Goal: Task Accomplishment & Management: Use online tool/utility

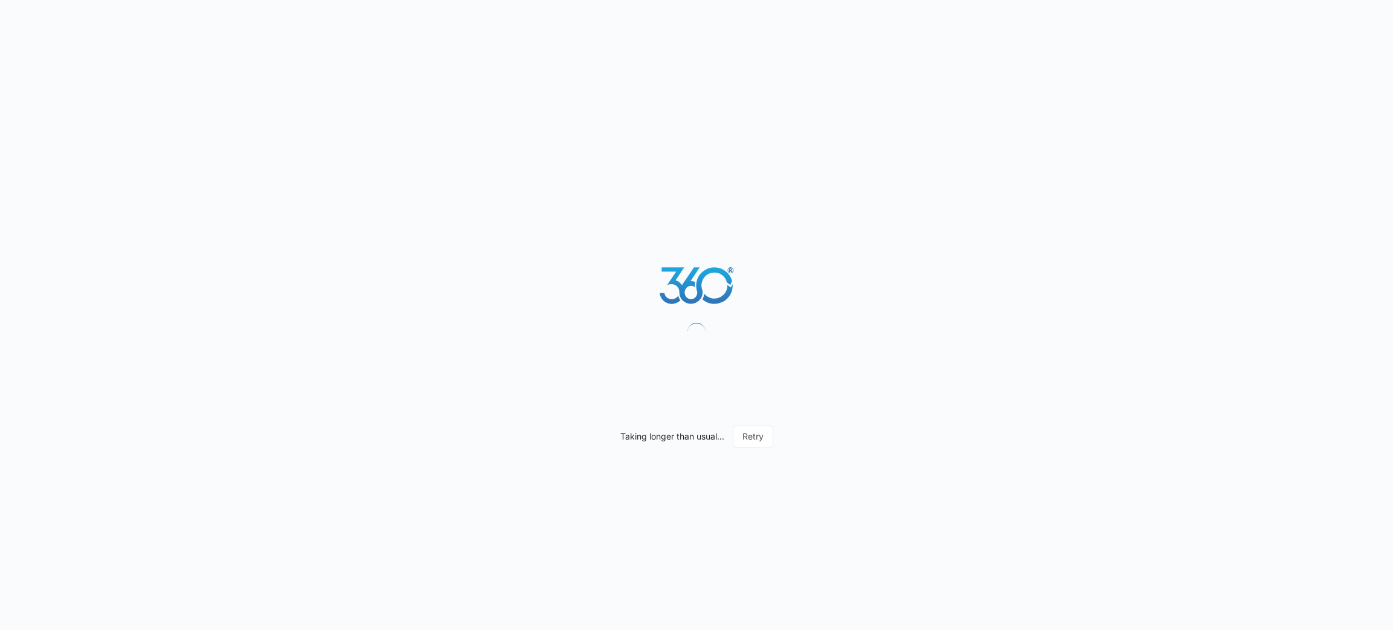
click at [562, 143] on div "Taking longer than usual... Retry" at bounding box center [696, 315] width 1393 height 630
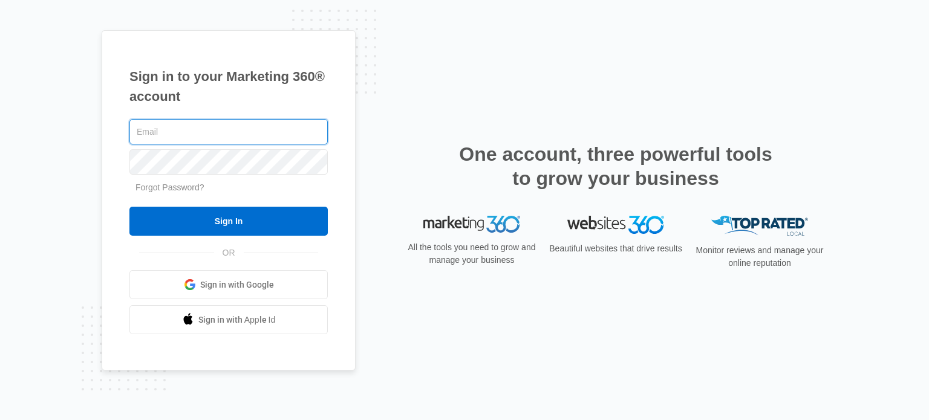
type input "[EMAIL_ADDRESS][DOMAIN_NAME]"
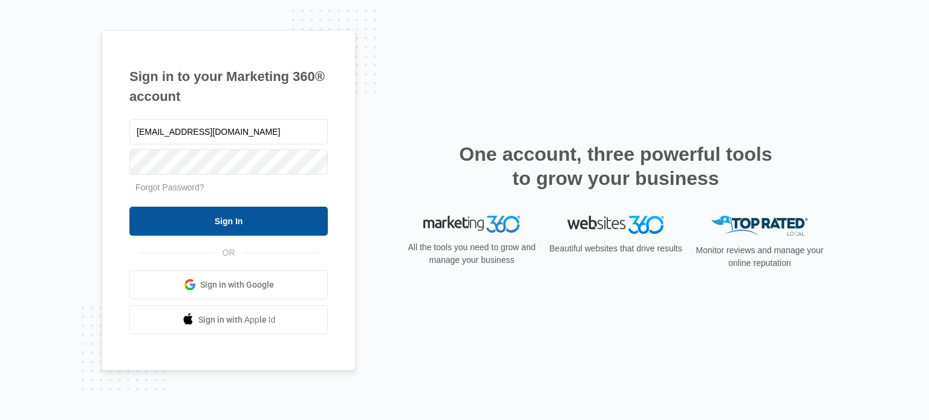
click at [155, 211] on input "Sign In" at bounding box center [228, 221] width 198 height 29
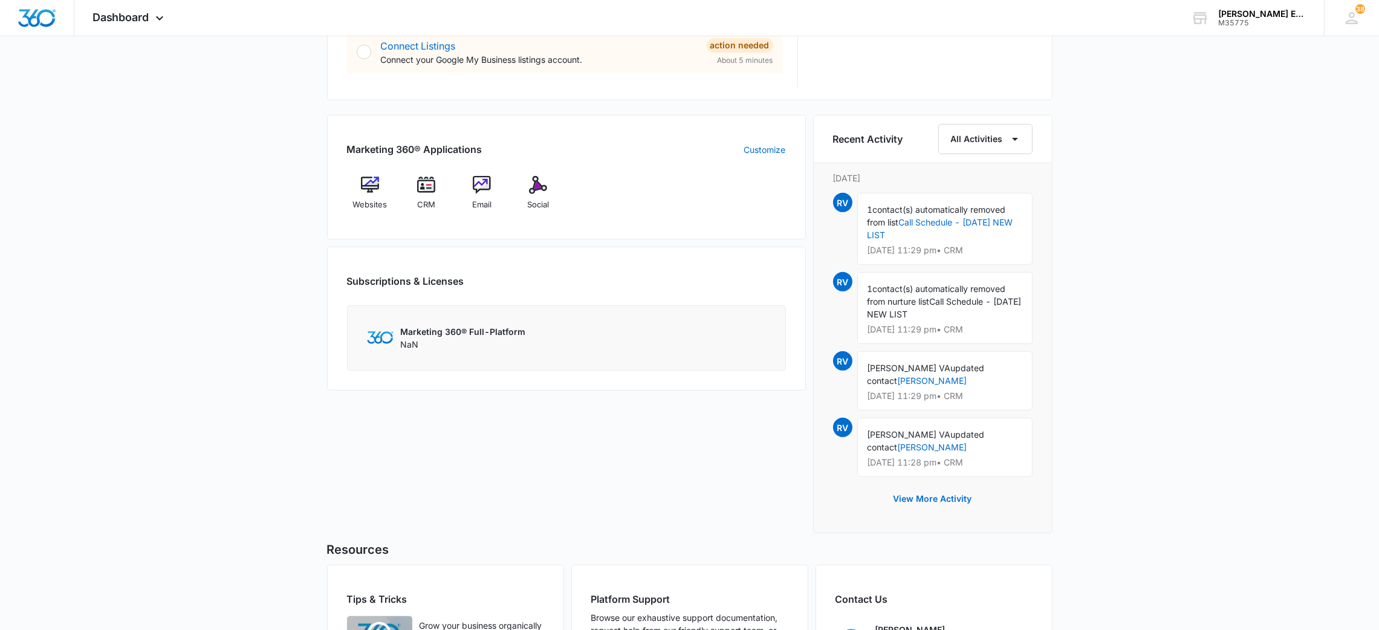
scroll to position [664, 0]
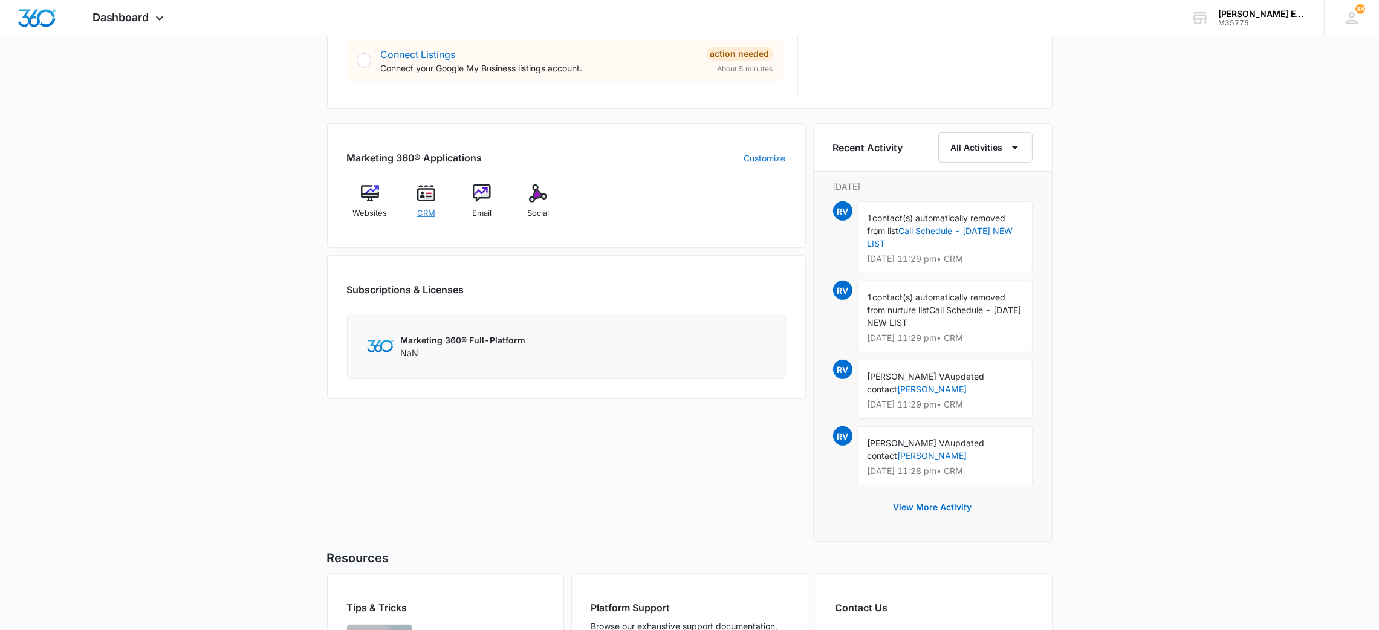
click at [427, 215] on span "CRM" at bounding box center [426, 213] width 18 height 12
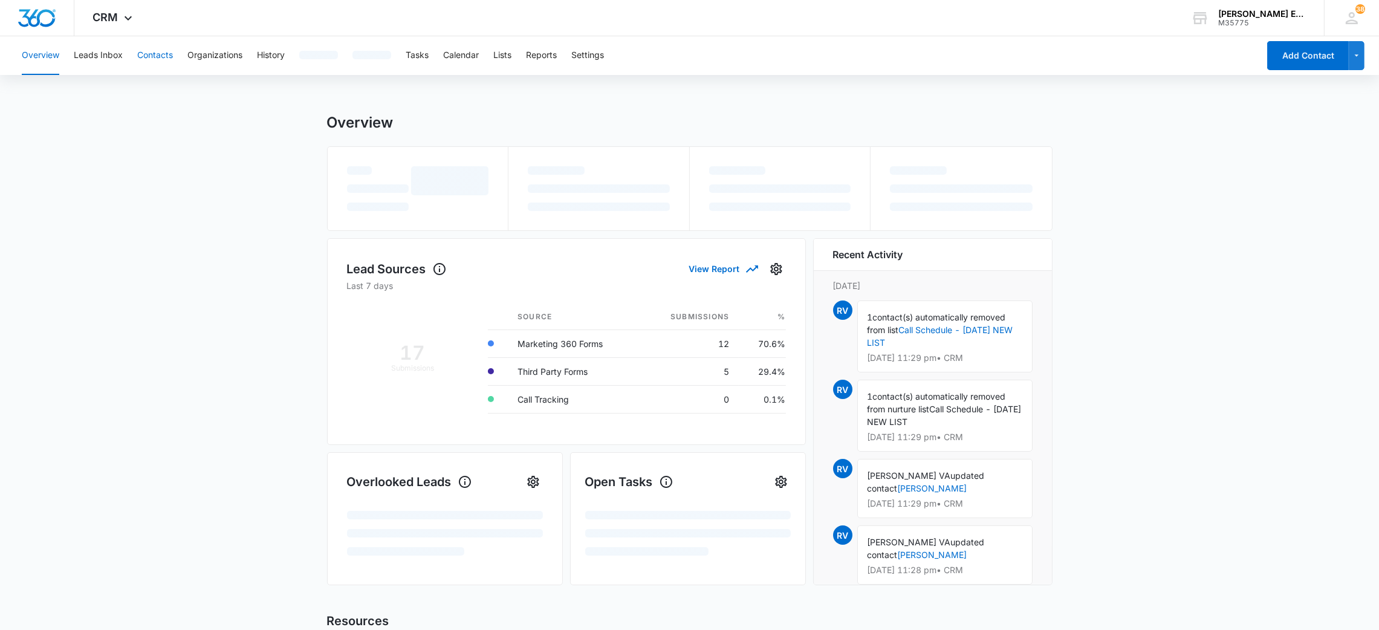
click at [164, 53] on button "Contacts" at bounding box center [155, 55] width 36 height 39
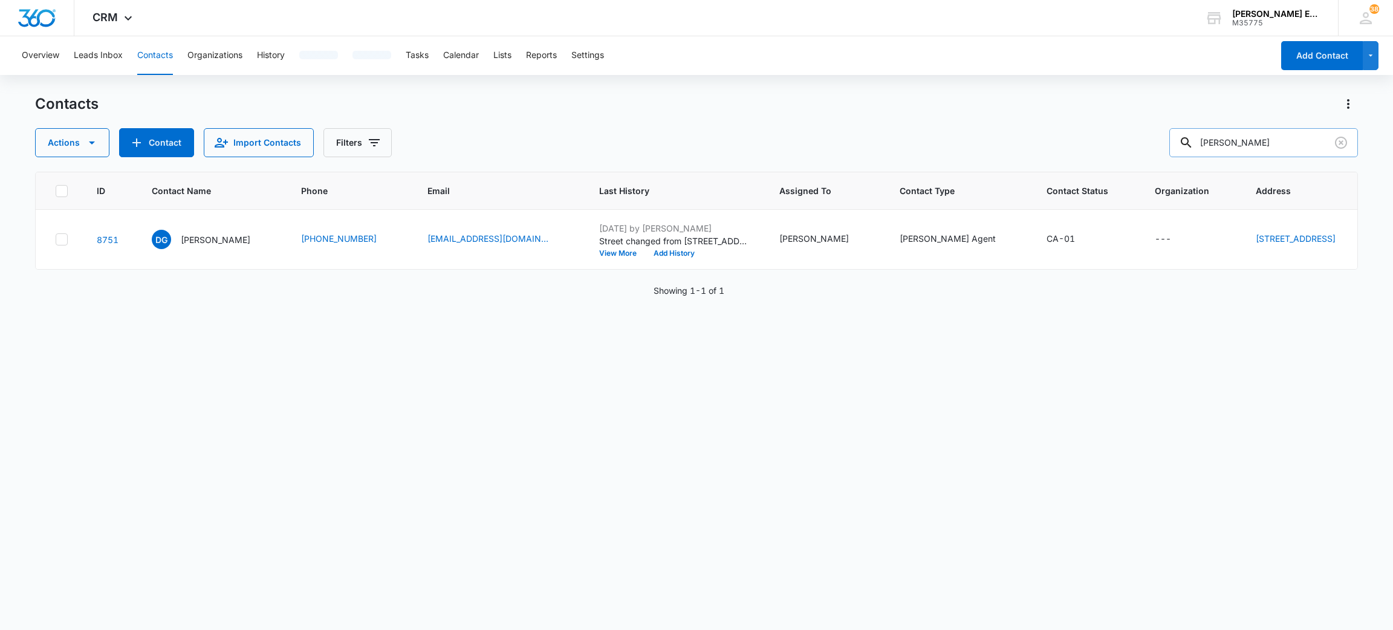
click at [1243, 140] on input "[PERSON_NAME]" at bounding box center [1263, 142] width 189 height 29
paste input "[PHONE_NUMBER]"
type input "[PHONE_NUMBER]"
